Goal: Information Seeking & Learning: Learn about a topic

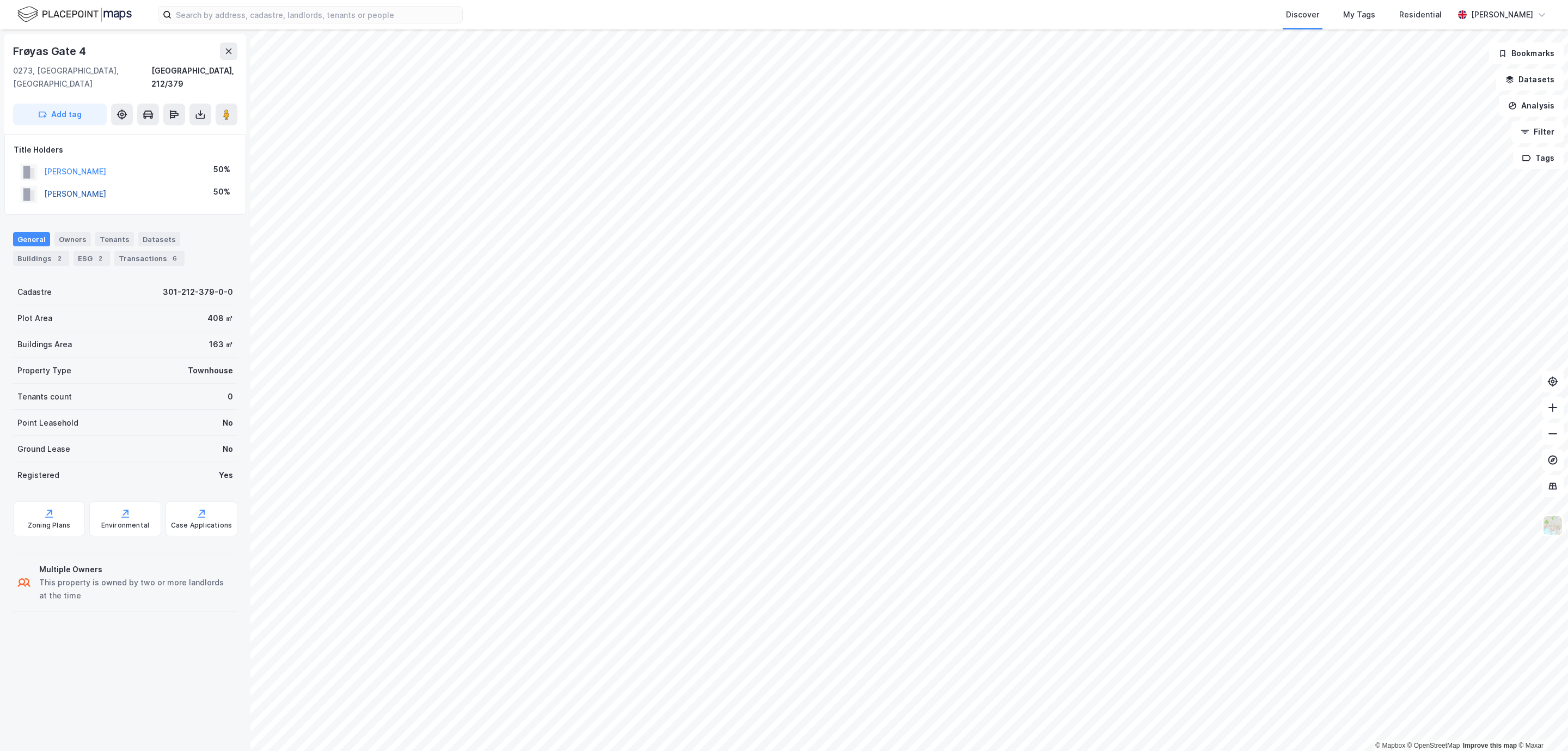
click at [0, 0] on button "[PERSON_NAME]" at bounding box center [0, 0] width 0 height 0
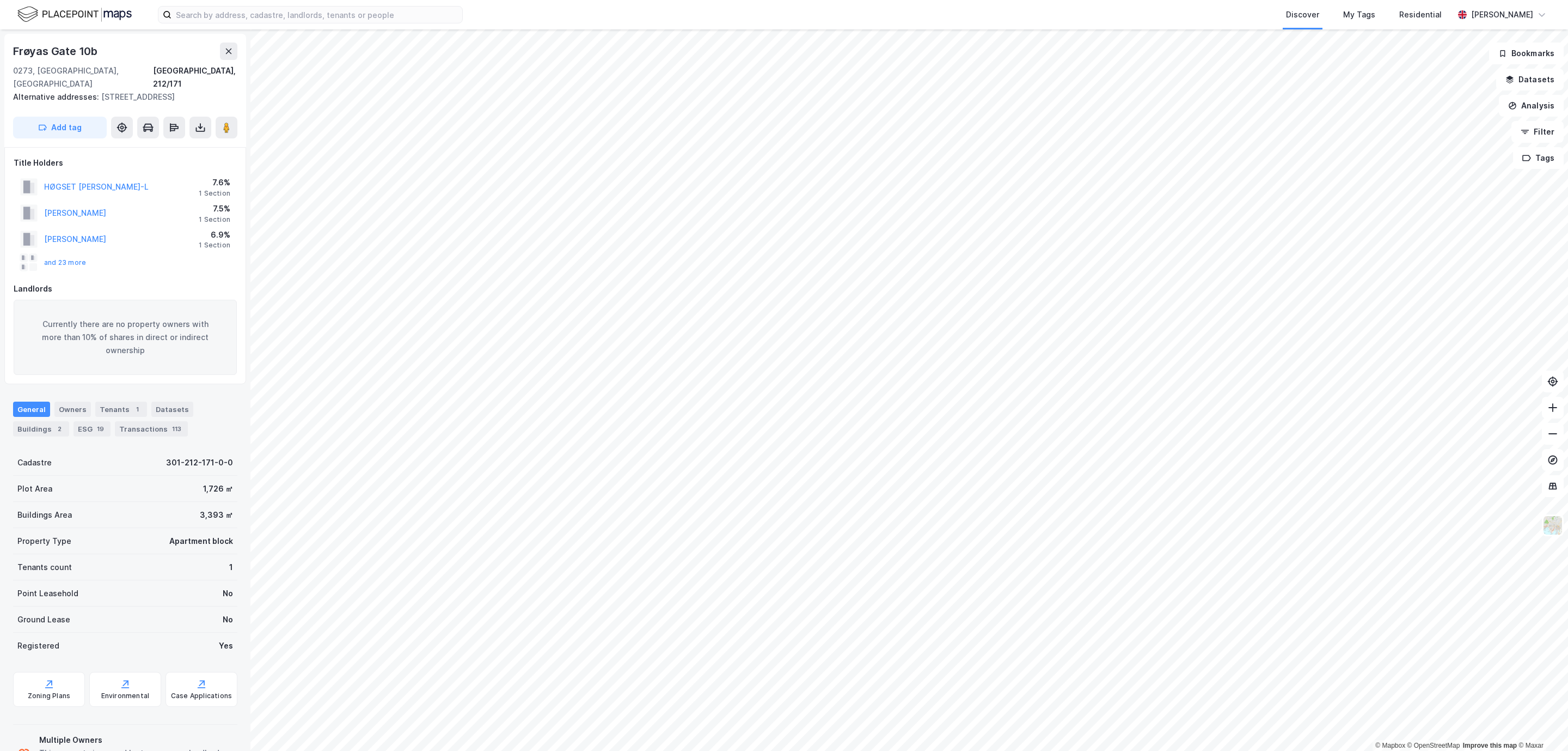
click at [1284, 0] on html "Discover My Tags Residential [PERSON_NAME] © Mapbox © OpenStreetMap Improve thi…" at bounding box center [784, 375] width 1568 height 751
click at [685, 20] on div "Discover My Tags Residential [PERSON_NAME] © Mapbox © OpenStreetMap Improve thi…" at bounding box center [784, 375] width 1568 height 751
click at [225, 55] on button at bounding box center [228, 51] width 18 height 18
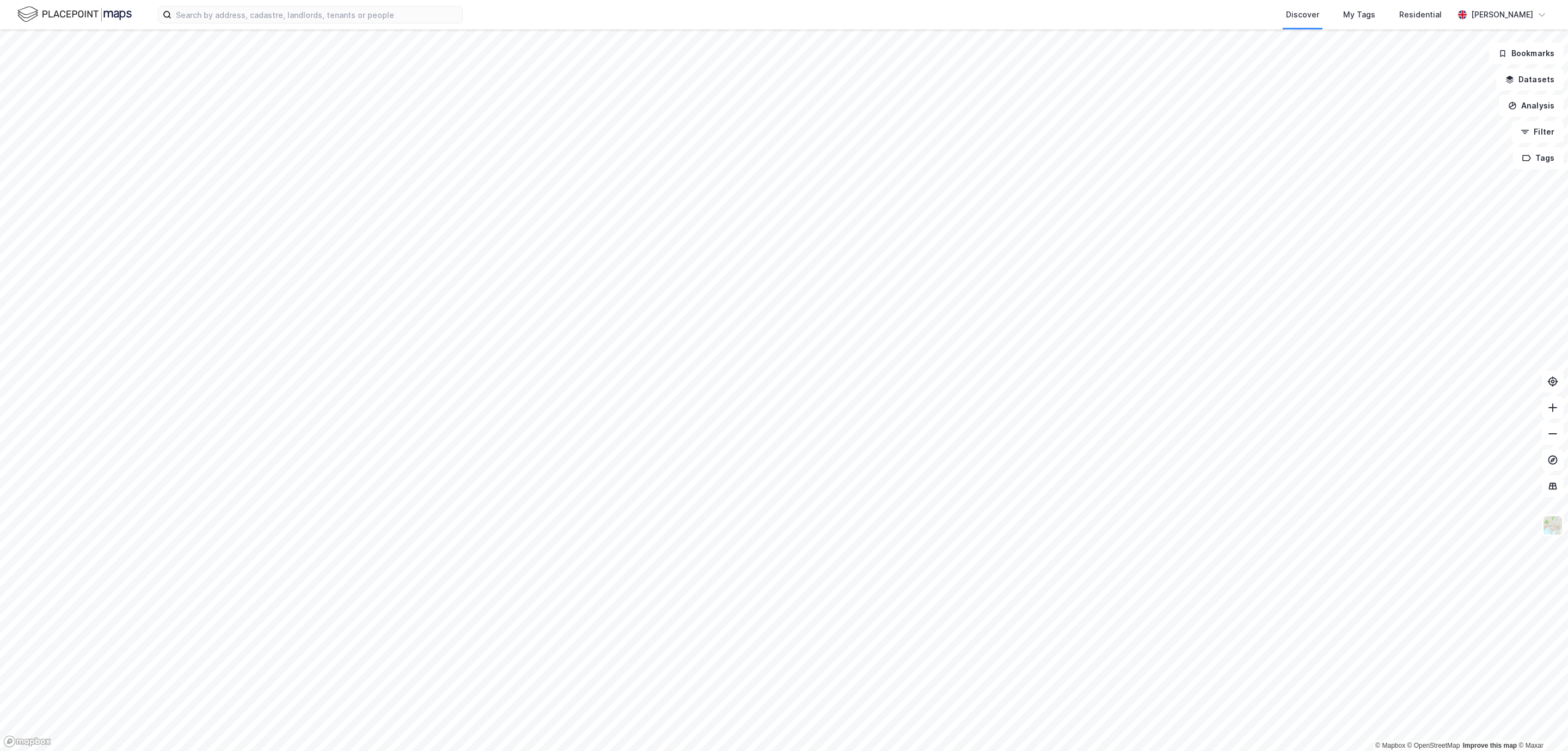
click at [721, 5] on div "Discover My Tags Residential [PERSON_NAME] © Mapbox © OpenStreetMap Improve thi…" at bounding box center [784, 375] width 1568 height 751
click at [1070, 0] on html "Discover My Tags Residential [PERSON_NAME] © Mapbox © OpenStreetMap Improve thi…" at bounding box center [784, 375] width 1568 height 751
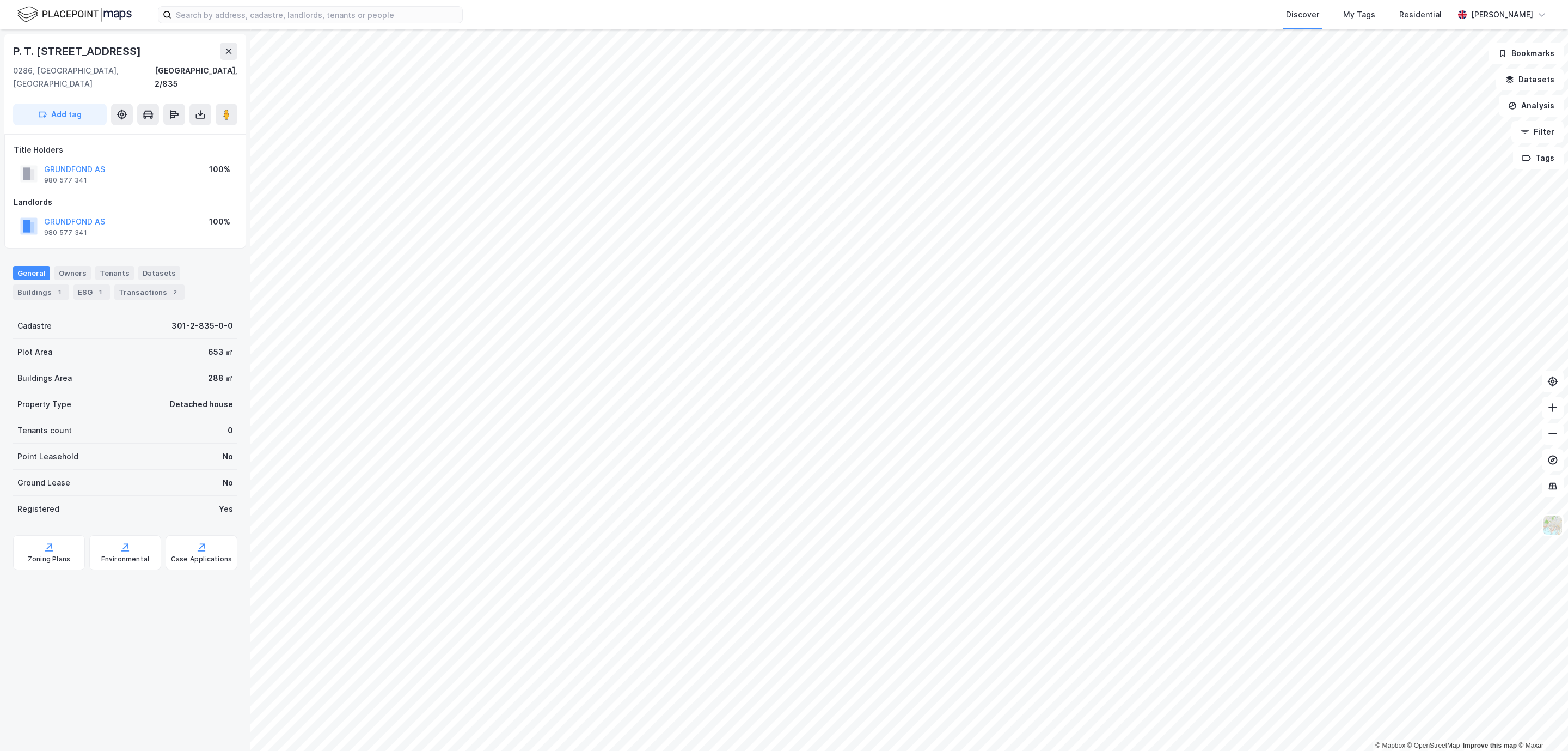
click at [1090, 0] on html "Discover My Tags Residential [PERSON_NAME] © Mapbox © OpenStreetMap Improve thi…" at bounding box center [784, 375] width 1568 height 751
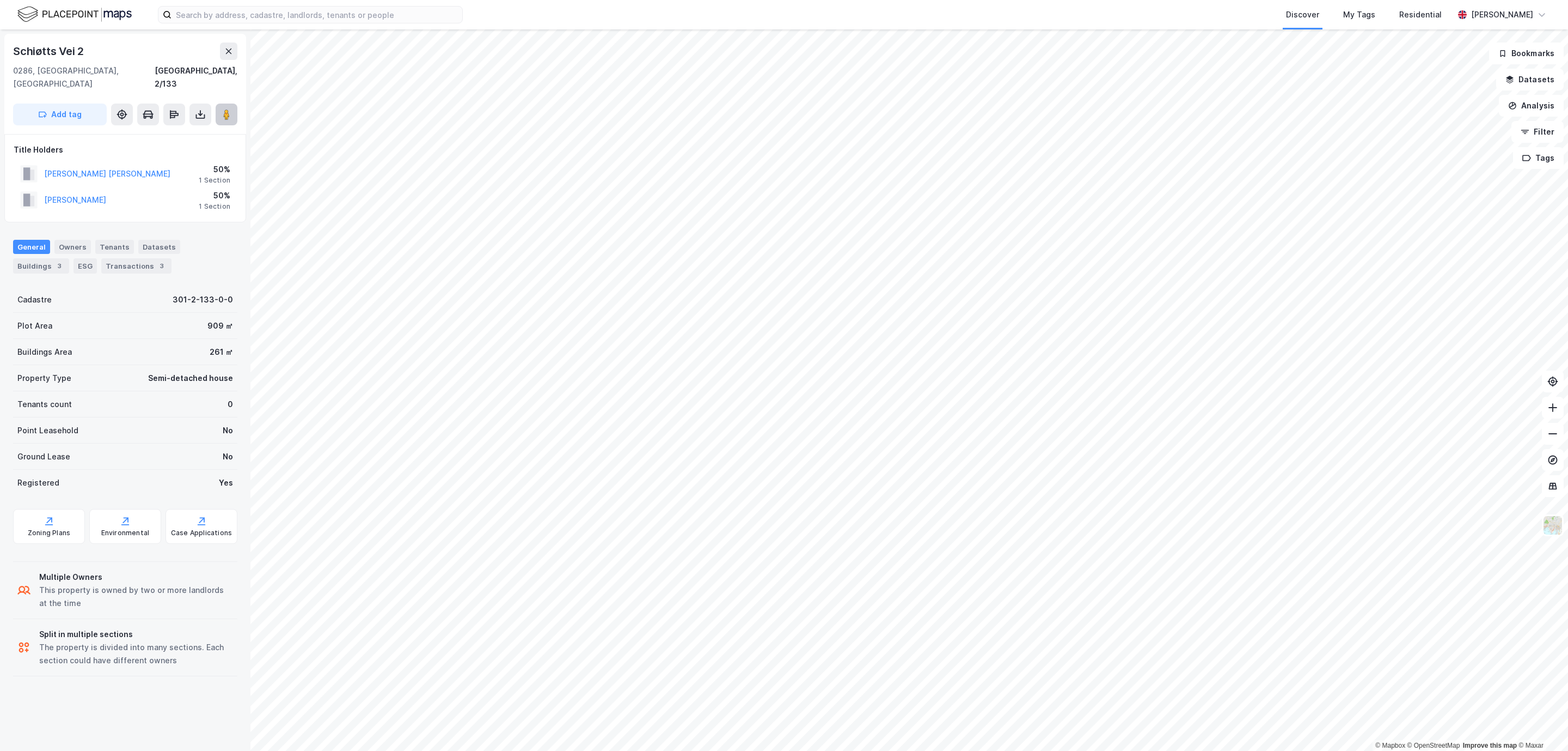
click at [225, 109] on image at bounding box center [226, 115] width 7 height 11
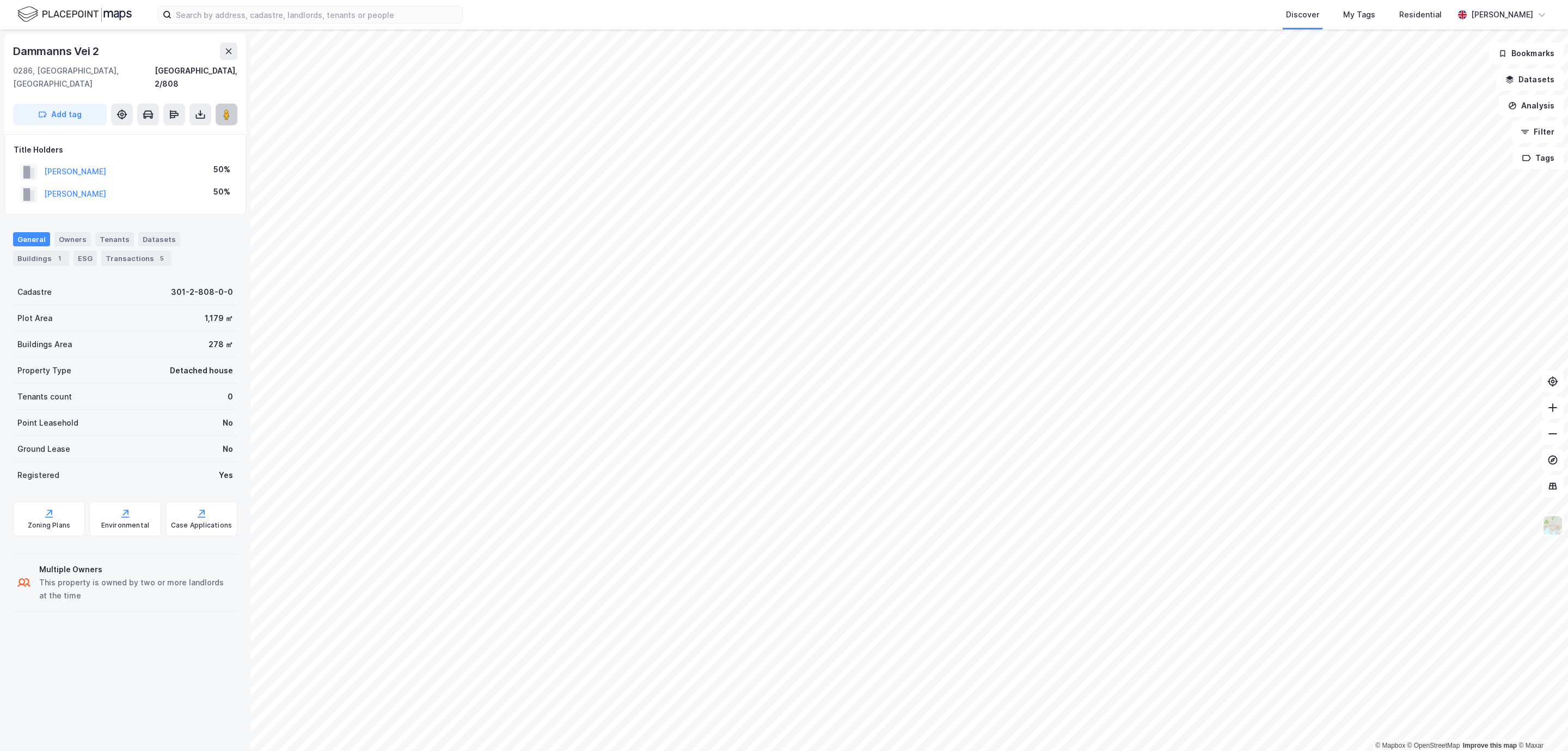
click at [228, 109] on image at bounding box center [226, 115] width 7 height 11
click at [0, 0] on button "[PERSON_NAME]" at bounding box center [0, 0] width 0 height 0
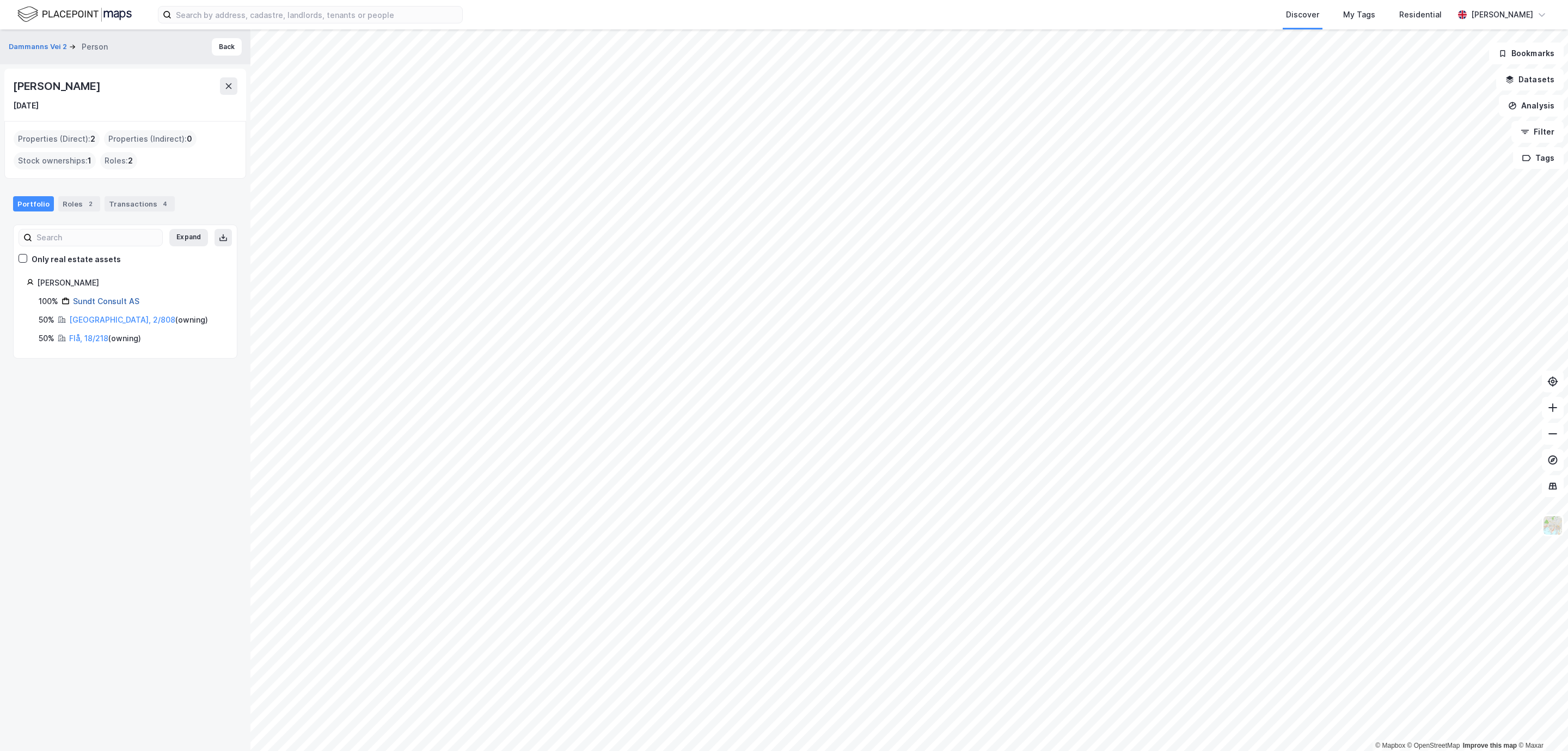
click at [122, 303] on link "Sundt Consult AS" at bounding box center [106, 301] width 66 height 9
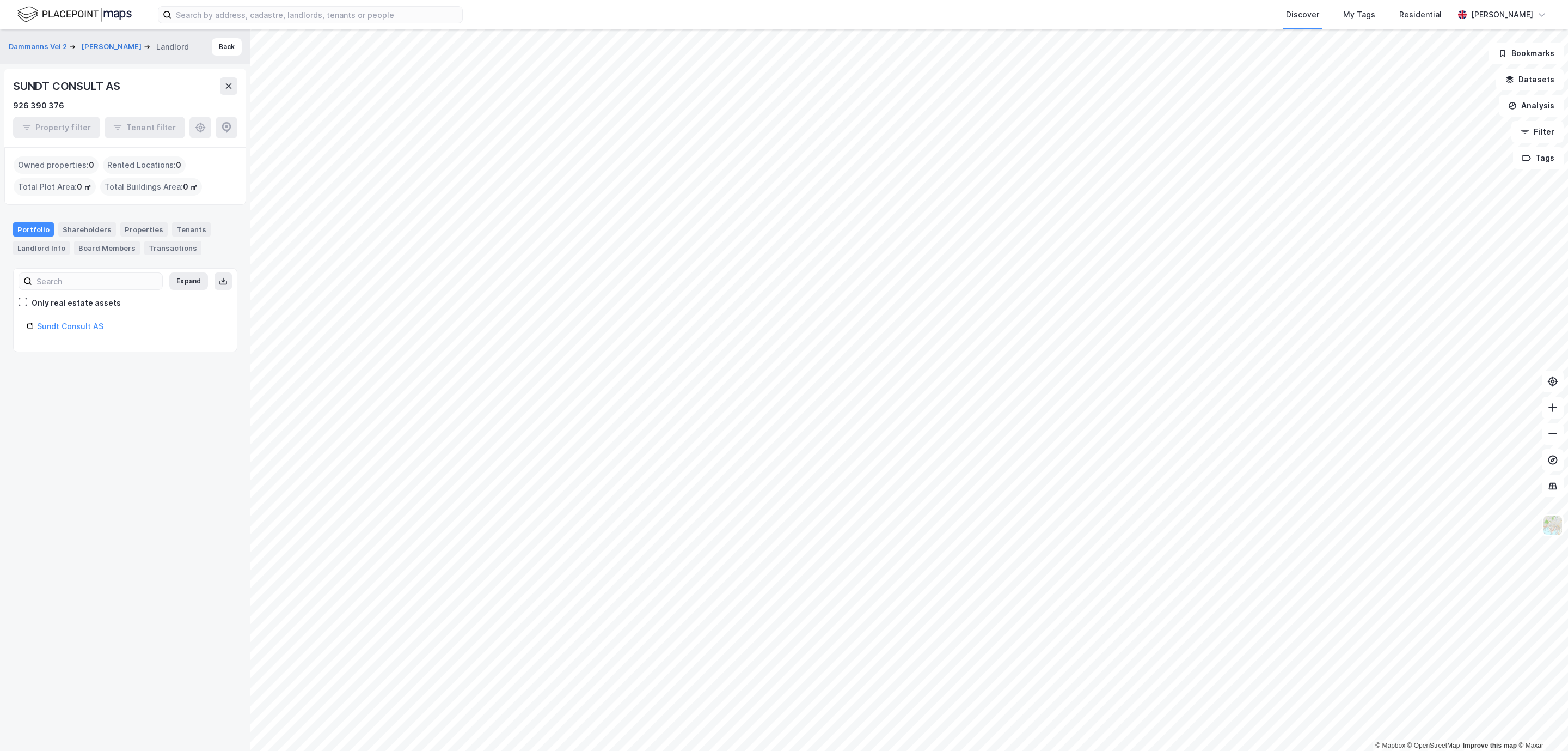
click at [103, 40] on div "Dammanns Vei 2 [PERSON_NAME]" at bounding box center [103, 46] width 189 height 13
click at [105, 46] on button "[PERSON_NAME]" at bounding box center [113, 47] width 62 height 11
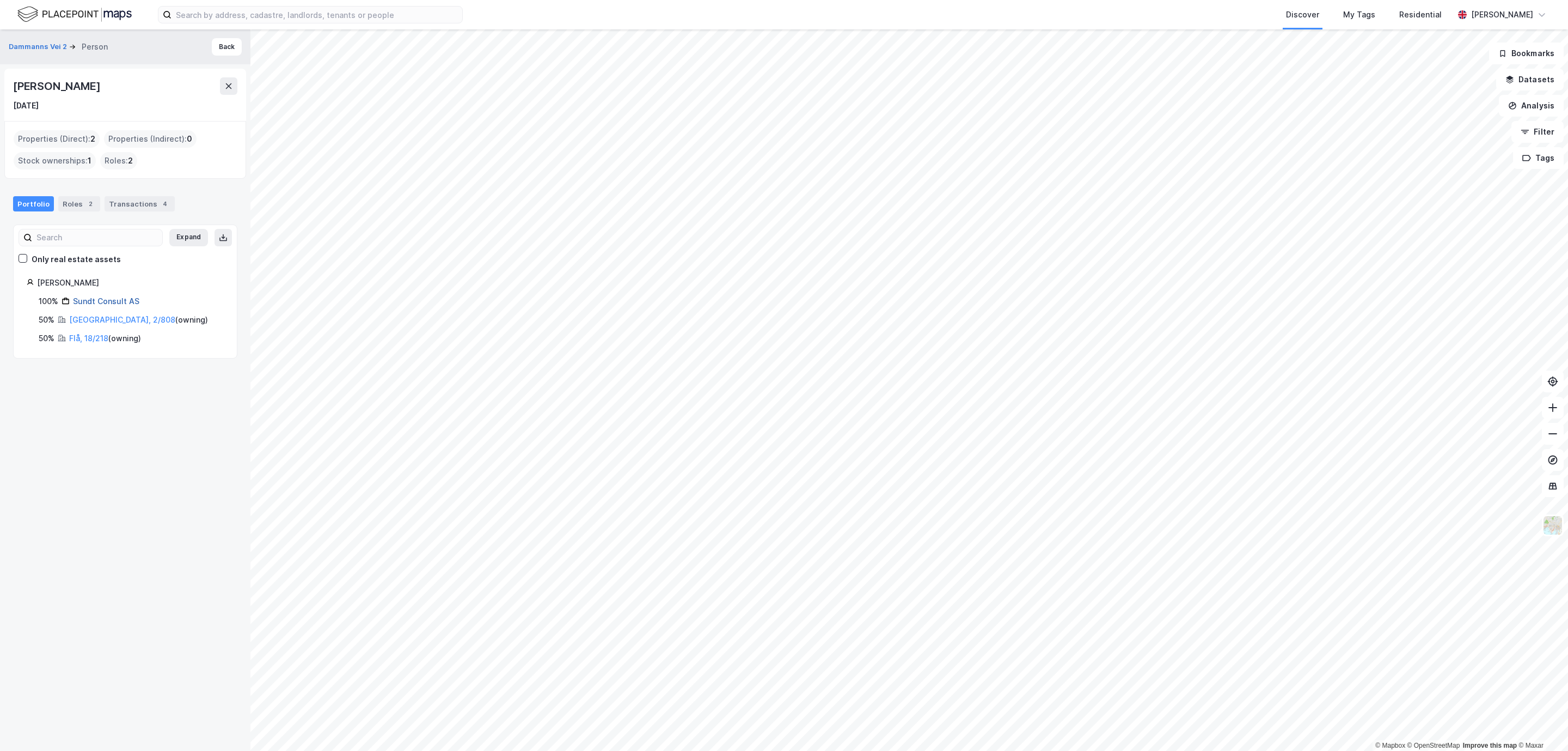
click at [114, 304] on link "Sundt Consult AS" at bounding box center [106, 301] width 66 height 9
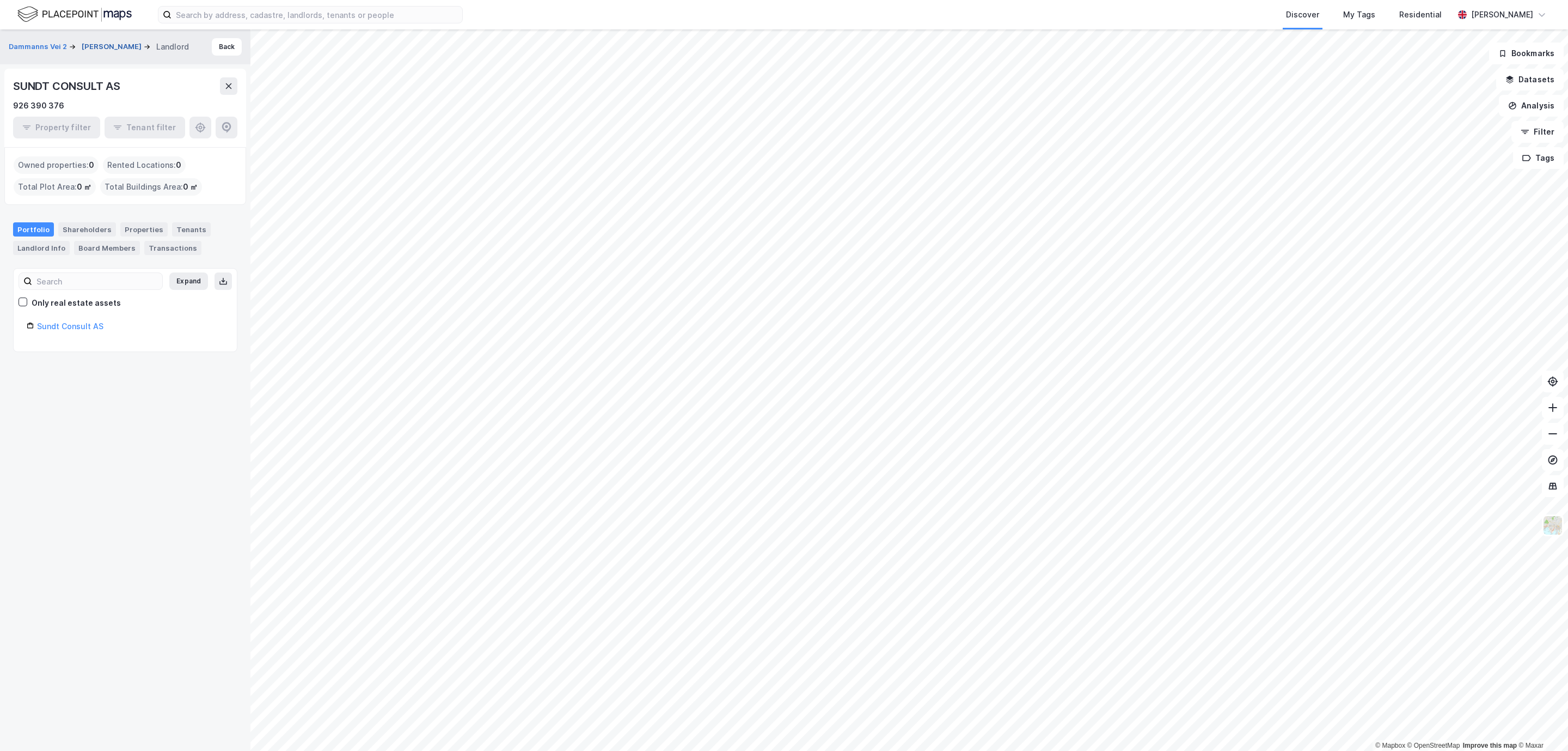
click at [114, 49] on button "[PERSON_NAME]" at bounding box center [113, 47] width 62 height 11
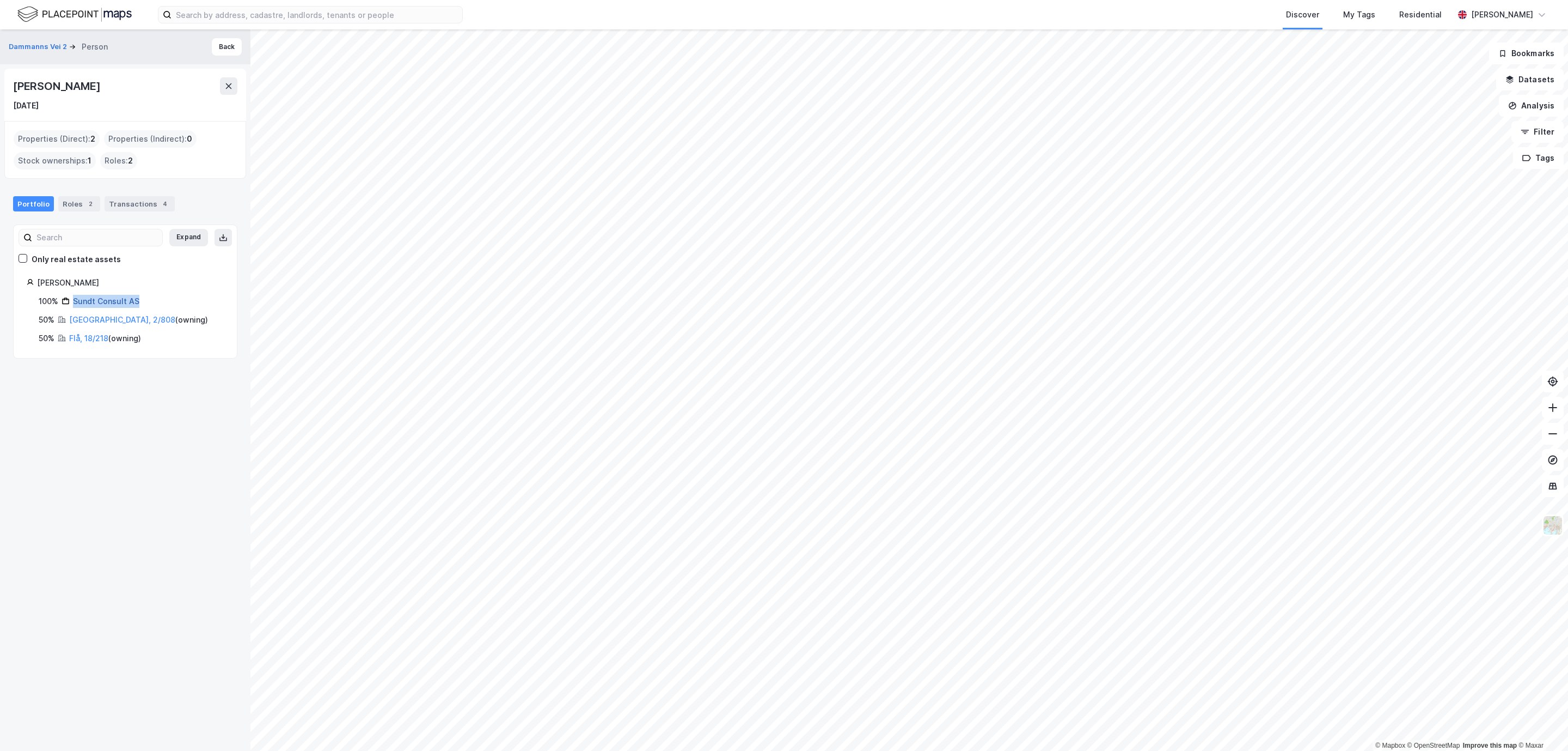
drag, startPoint x: 147, startPoint y: 306, endPoint x: 75, endPoint y: 301, distance: 72.2
click at [75, 301] on div "100% Sundt Consult AS" at bounding box center [131, 301] width 185 height 13
copy link "Sundt Consult AS"
click at [35, 48] on button "Dammanns Vei 2" at bounding box center [38, 47] width 60 height 11
